Goal: Contribute content: Add original content to the website for others to see

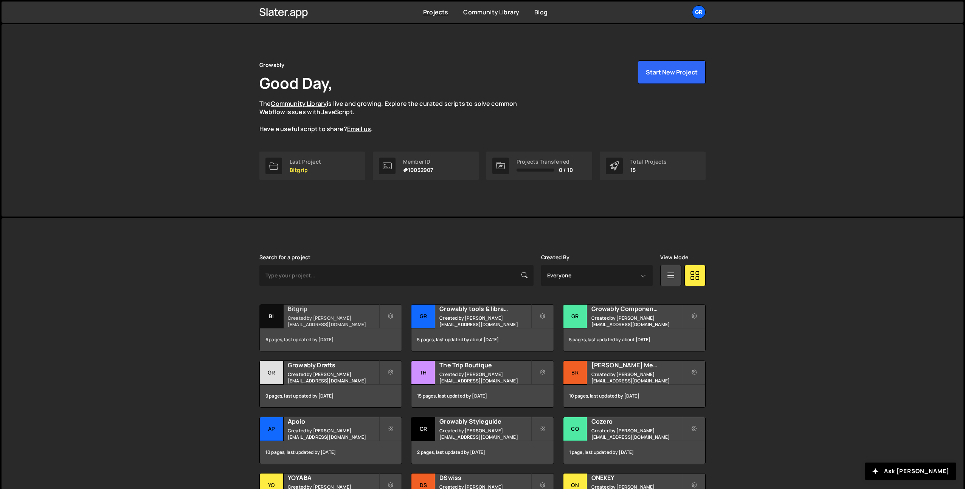
click at [341, 313] on h2 "Bitgrip" at bounding box center [333, 309] width 91 height 8
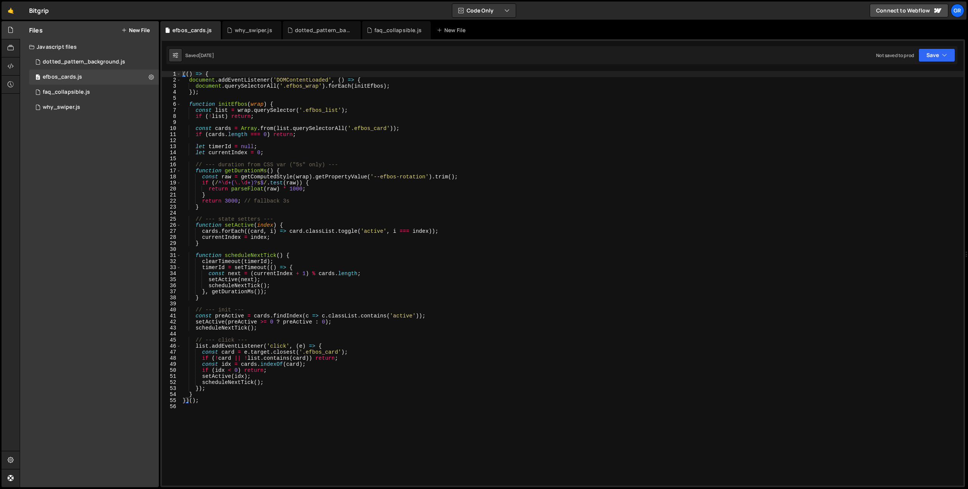
click at [87, 171] on div "Files New File Javascript files 0 dotted_pattern_background.js 0 0 efbos_cards.…" at bounding box center [89, 254] width 139 height 466
click at [124, 32] on icon at bounding box center [123, 30] width 5 height 6
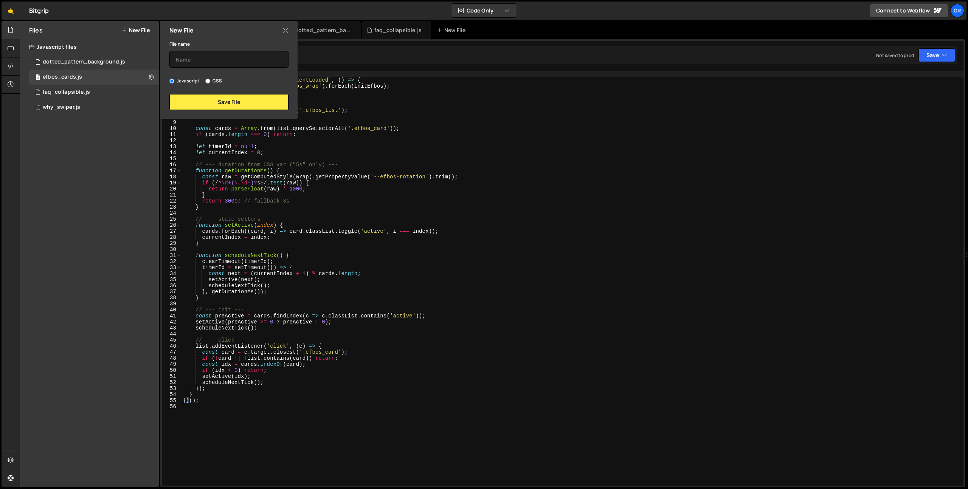
click at [209, 81] on input "CSS" at bounding box center [207, 81] width 5 height 5
radio input "true"
click at [211, 57] on input "text" at bounding box center [228, 59] width 119 height 17
click at [213, 57] on input "text" at bounding box center [228, 59] width 119 height 17
type input "to-delete"
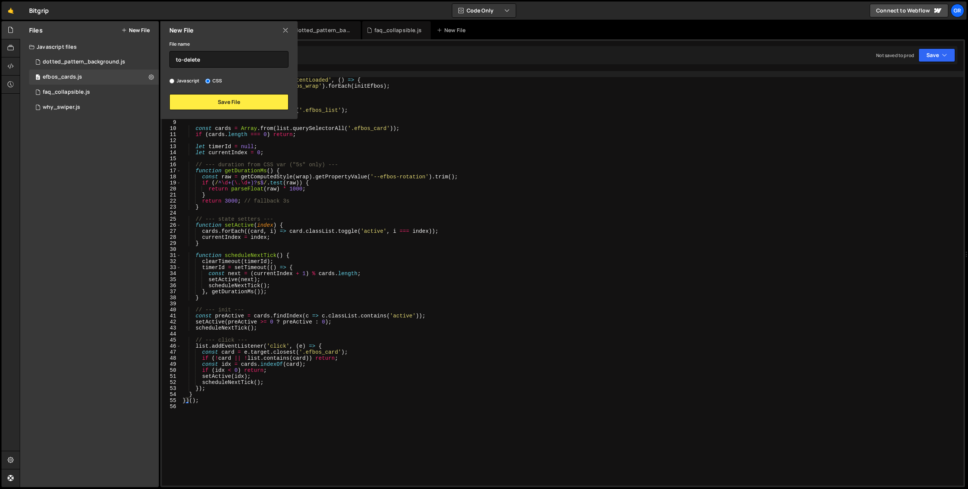
click at [203, 110] on div "New File File name to-delete Javascript CSS Save File" at bounding box center [228, 70] width 139 height 98
click at [205, 105] on button "Save File" at bounding box center [228, 102] width 119 height 16
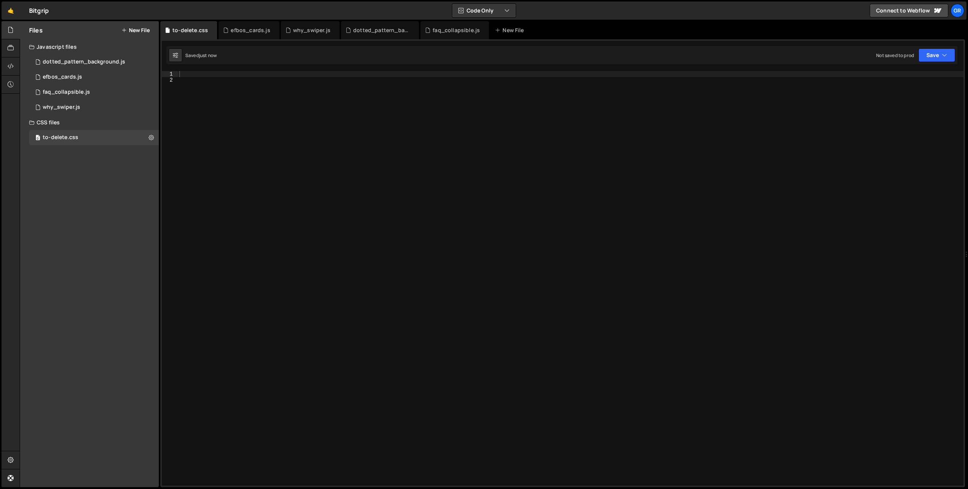
click at [259, 156] on div at bounding box center [570, 284] width 785 height 427
paste textarea "</style>"
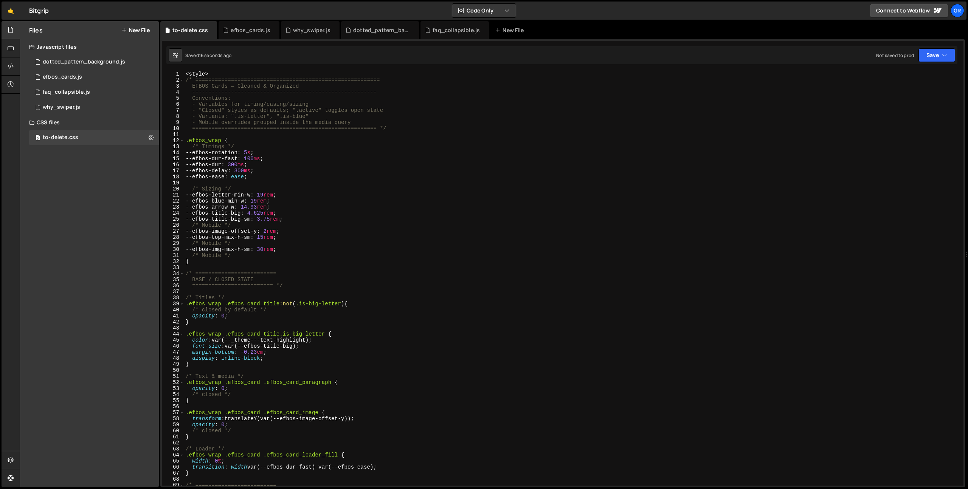
click at [236, 139] on div "< style > /* ========================================================= EFBOS Ca…" at bounding box center [572, 284] width 776 height 427
type textarea ".efbos_wrap {"
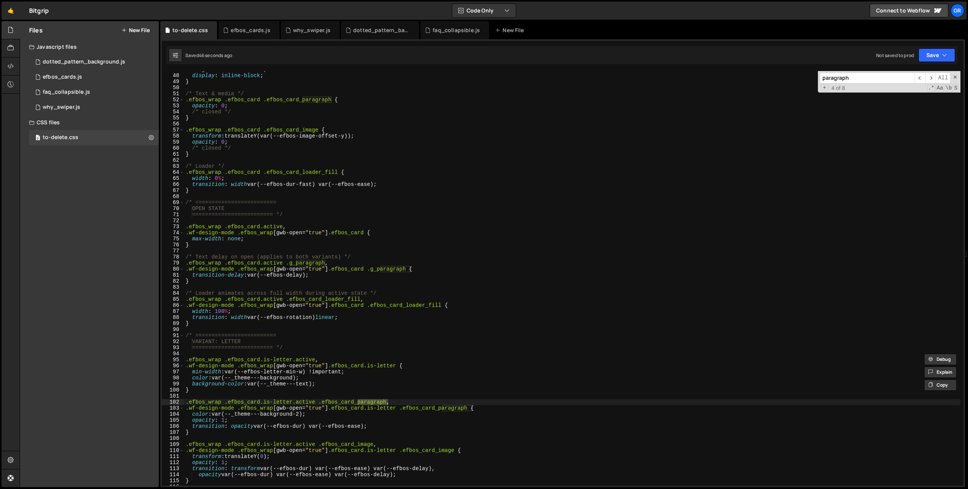
scroll to position [283, 0]
type input "paragraph"
click at [313, 274] on div "margin-bottom : -0.23 em ; display : inline-block ; } /* Text & media */ .efbos…" at bounding box center [572, 280] width 776 height 427
click at [363, 262] on div "margin-bottom : -0.23 em ; display : inline-block ; } /* Text & media */ .efbos…" at bounding box center [572, 280] width 776 height 427
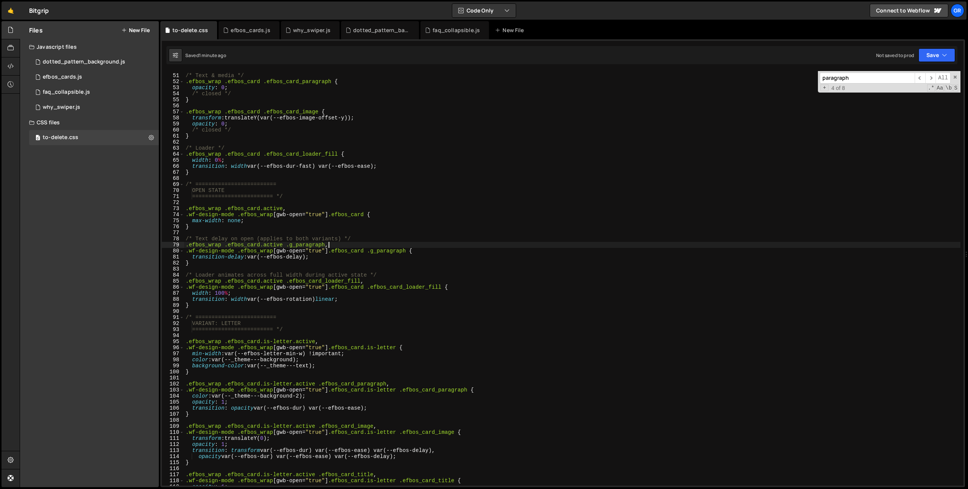
click at [316, 257] on div "/* Text & media */ .efbos_wrap .efbos_card .efbos_card_paragraph { opacity : 0 …" at bounding box center [572, 280] width 776 height 427
click at [308, 265] on div "/* Text & media */ .efbos_wrap .efbos_card .efbos_card_paragraph { opacity : 0 …" at bounding box center [572, 280] width 776 height 427
click at [319, 258] on div "/* Text & media */ .efbos_wrap .efbos_card .efbos_card_paragraph { opacity : 0 …" at bounding box center [572, 280] width 776 height 427
type textarea "transition-delay: var(--efbos-delay);"
drag, startPoint x: 316, startPoint y: 256, endPoint x: 150, endPoint y: 256, distance: 166.7
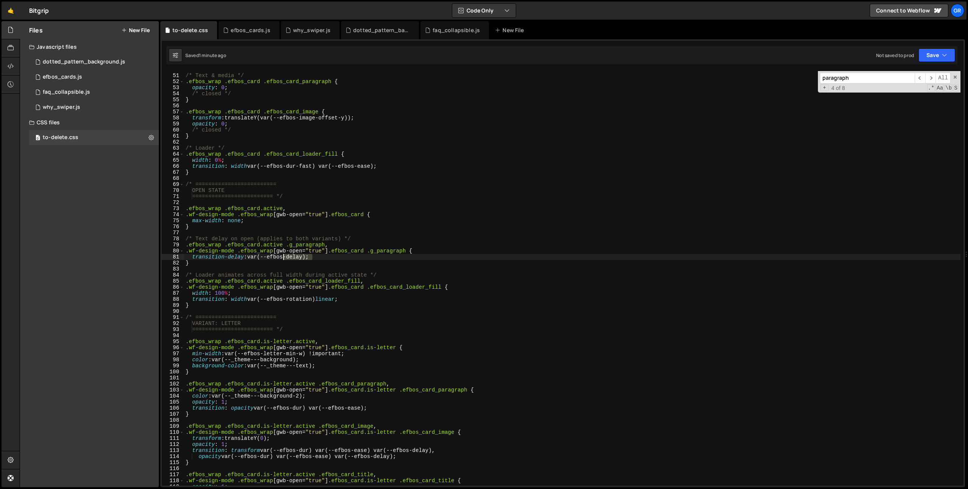
click at [150, 256] on div "Files New File Javascript files 0 dotted_pattern_background.js 0 0 efbos_cards.…" at bounding box center [494, 254] width 948 height 466
click at [332, 256] on div "/* Text & media */ .efbos_wrap .efbos_card .efbos_card_paragraph { opacity : 0 …" at bounding box center [572, 278] width 776 height 415
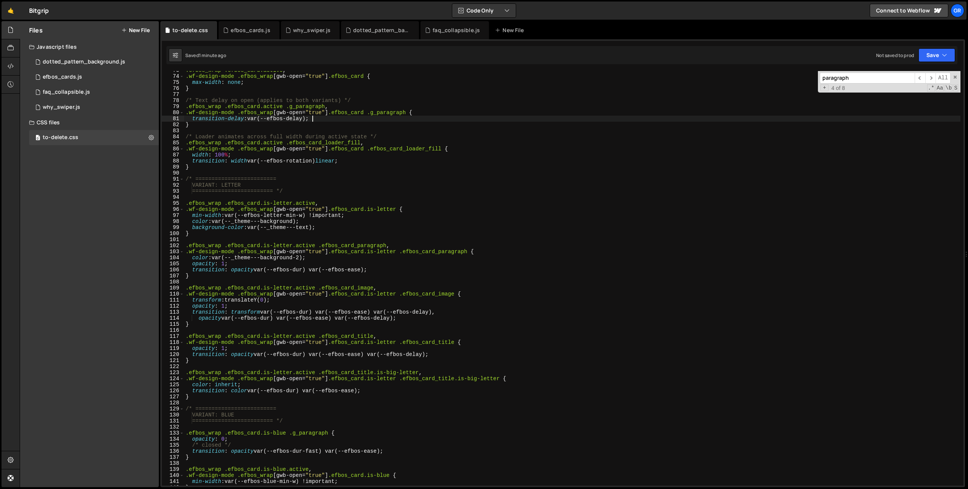
scroll to position [445, 0]
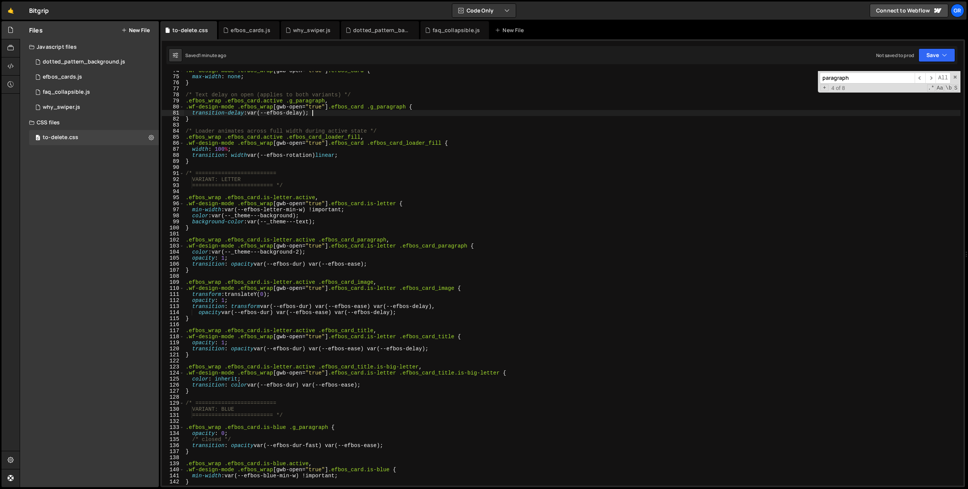
click at [865, 76] on input "paragraph" at bounding box center [866, 78] width 95 height 11
click at [931, 88] on span ".*" at bounding box center [931, 88] width 8 height 8
click at [931, 89] on span ".*" at bounding box center [931, 88] width 8 height 8
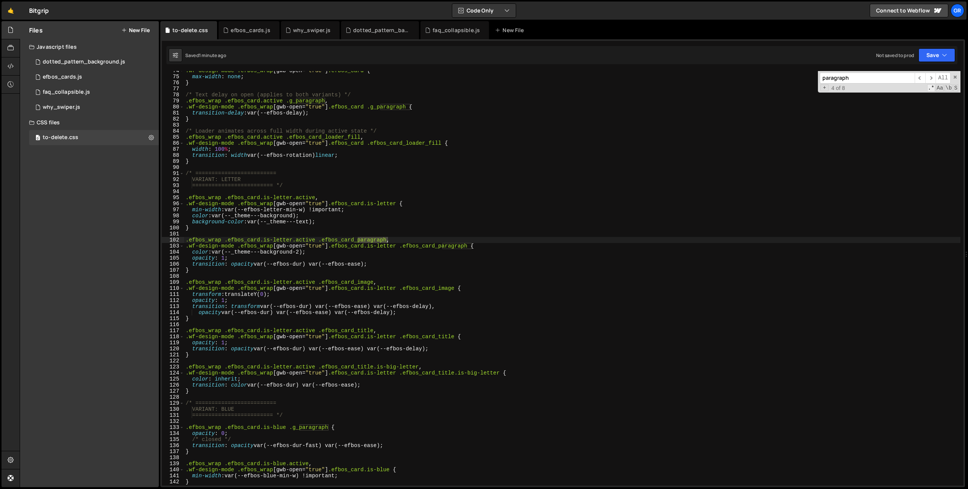
click at [931, 89] on span ".*" at bounding box center [931, 88] width 8 height 8
click at [938, 89] on span "Aa" at bounding box center [939, 88] width 8 height 8
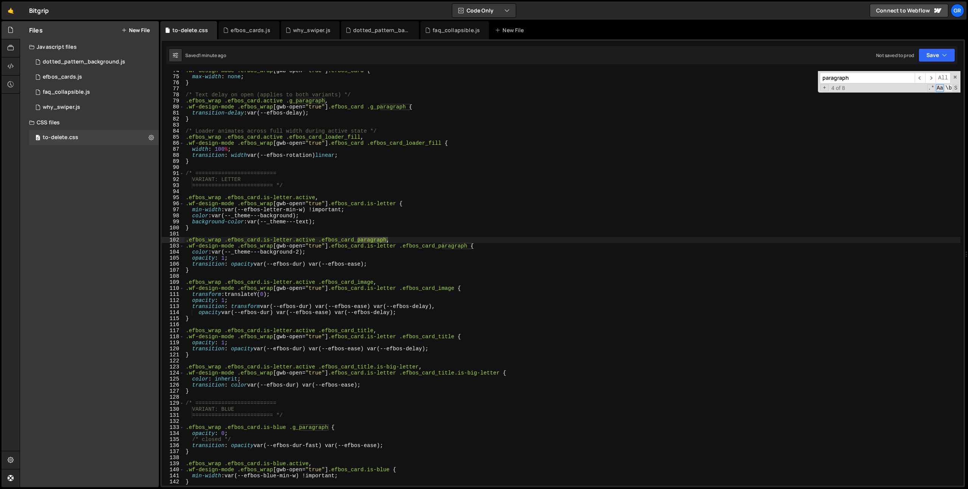
click at [946, 88] on span "\b" at bounding box center [948, 88] width 8 height 8
click at [948, 88] on span "\b" at bounding box center [948, 88] width 8 height 8
click at [955, 88] on span "S" at bounding box center [955, 88] width 5 height 8
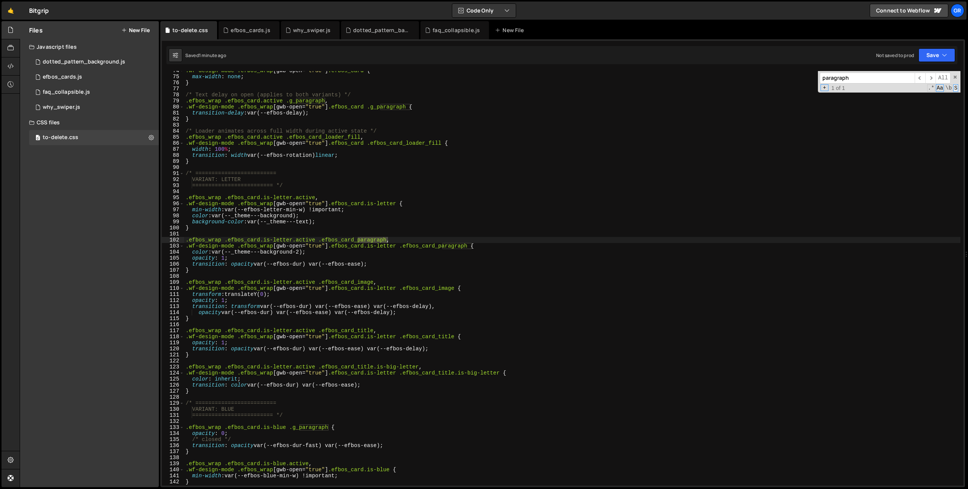
click at [955, 88] on span "S" at bounding box center [955, 88] width 5 height 8
click at [856, 80] on input "paragraph" at bounding box center [866, 78] width 95 height 11
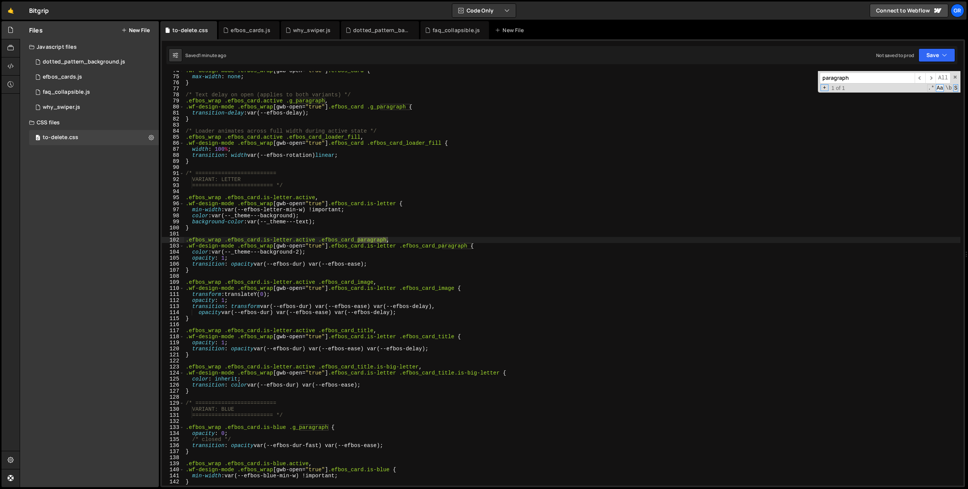
click at [937, 90] on span "Aa" at bounding box center [939, 88] width 8 height 8
click at [956, 90] on span "S" at bounding box center [955, 88] width 5 height 8
click at [876, 76] on input "paragraph" at bounding box center [866, 78] width 95 height 11
type input "paragraph"
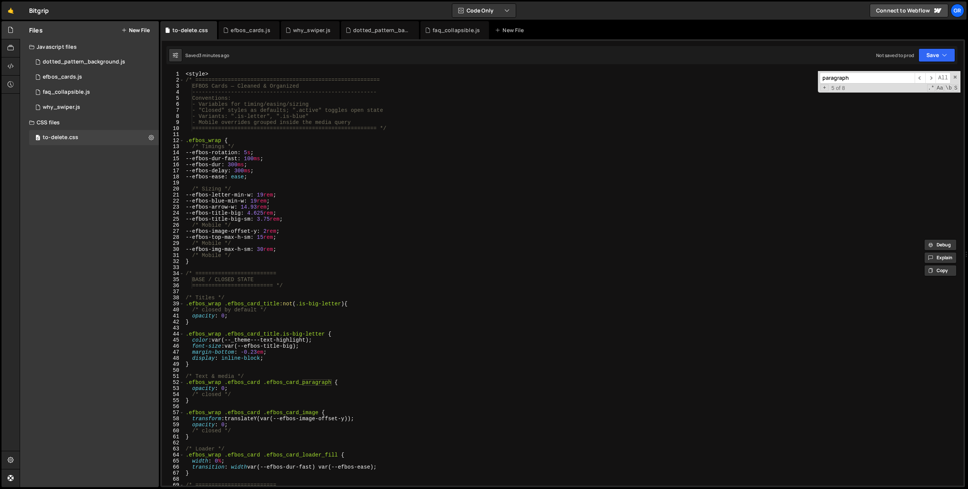
scroll to position [0, 0]
click at [955, 77] on span at bounding box center [954, 76] width 5 height 5
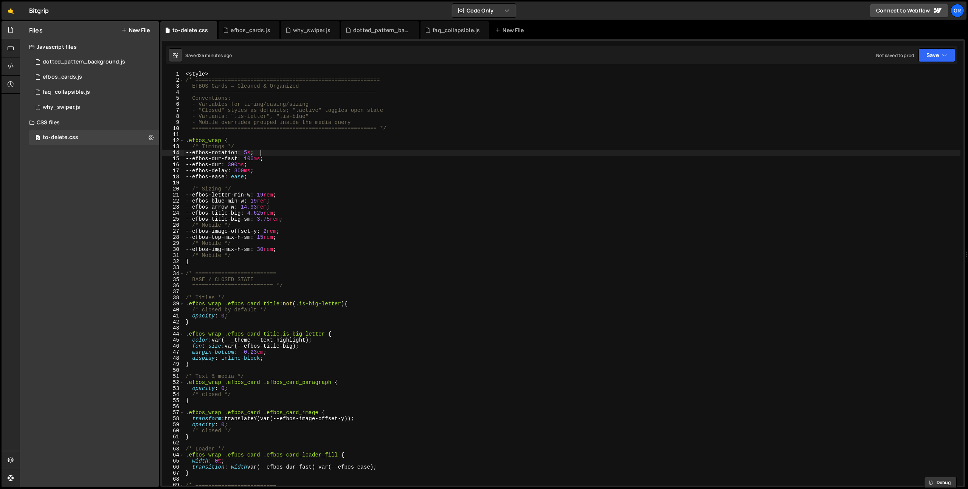
click at [323, 150] on div "< style > /* ========================================================= EFBOS Ca…" at bounding box center [572, 284] width 776 height 427
type textarea "--efbos-rotation: 5s;"
click at [151, 138] on icon at bounding box center [151, 137] width 5 height 7
click at [175, 187] on button "Delete File" at bounding box center [197, 183] width 74 height 15
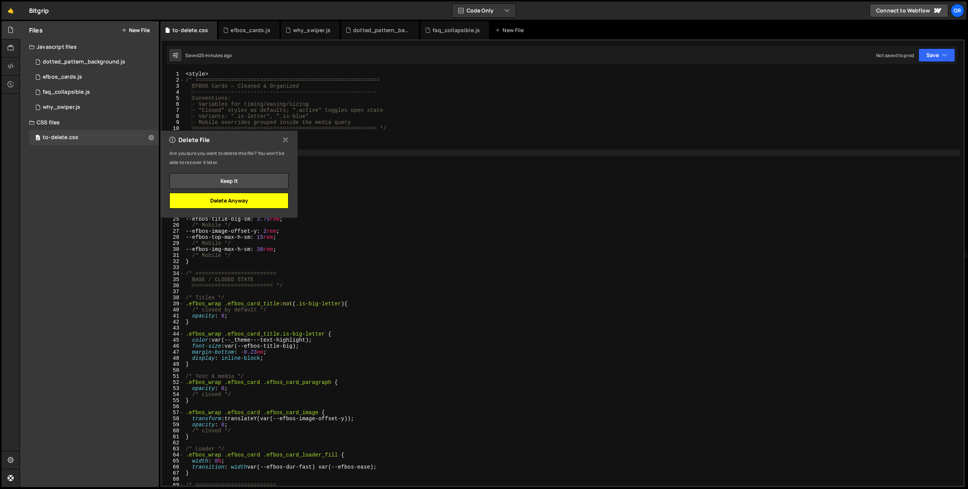
click at [252, 200] on button "Delete Anyway" at bounding box center [228, 201] width 119 height 16
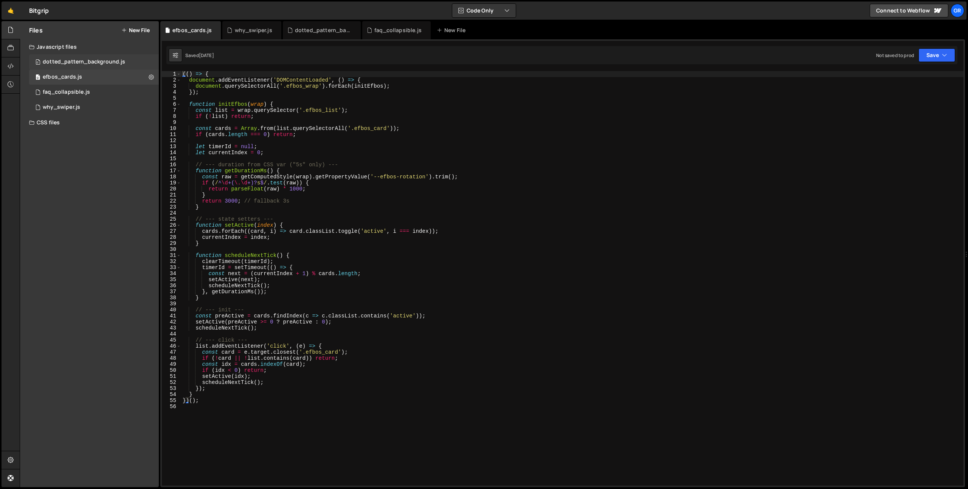
click at [83, 62] on div "dotted_pattern_background.js" at bounding box center [84, 62] width 82 height 7
